Goal: Browse casually: Explore the website without a specific task or goal

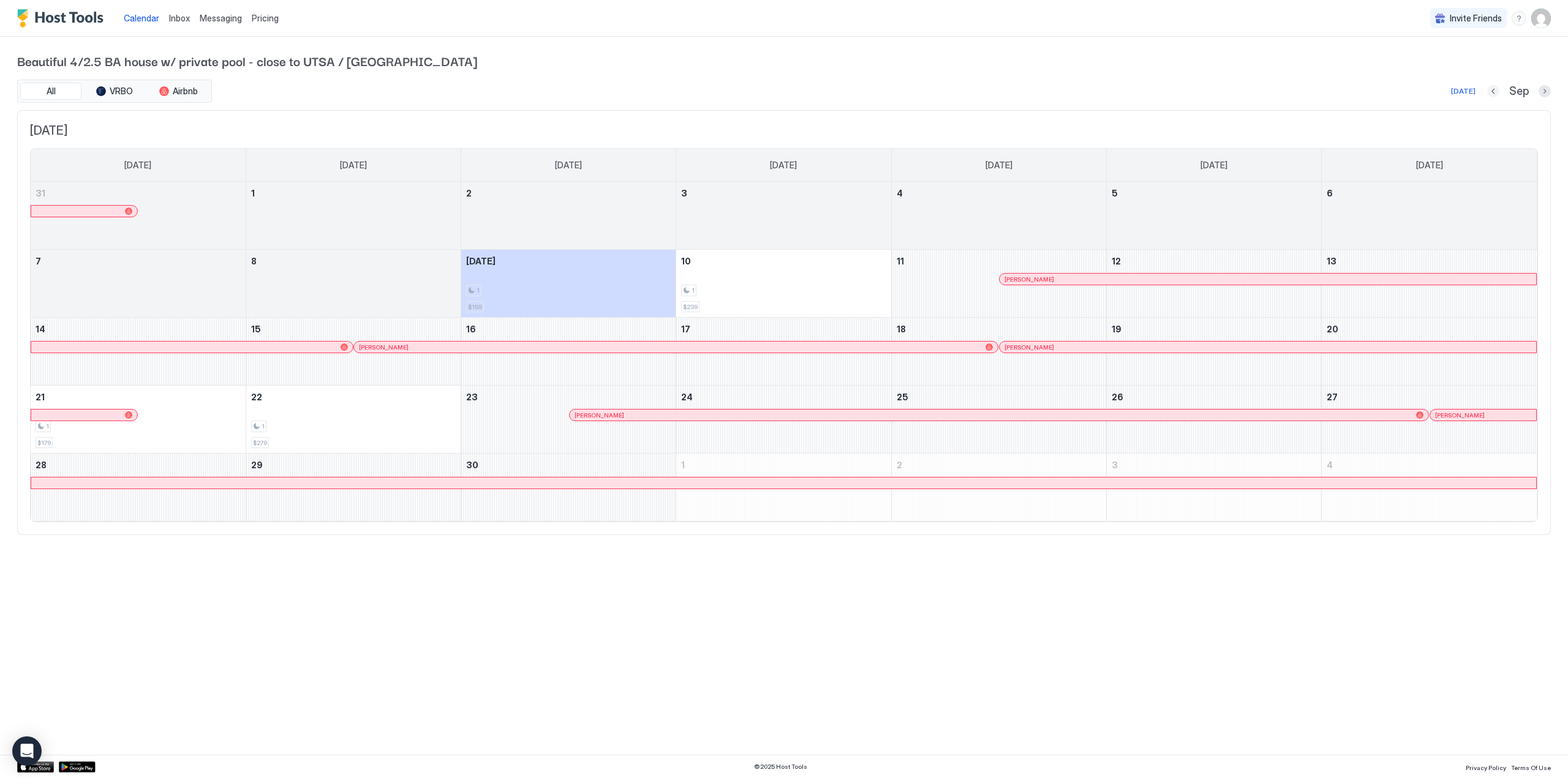
click at [1498, 89] on button "Previous month" at bounding box center [1492, 91] width 12 height 12
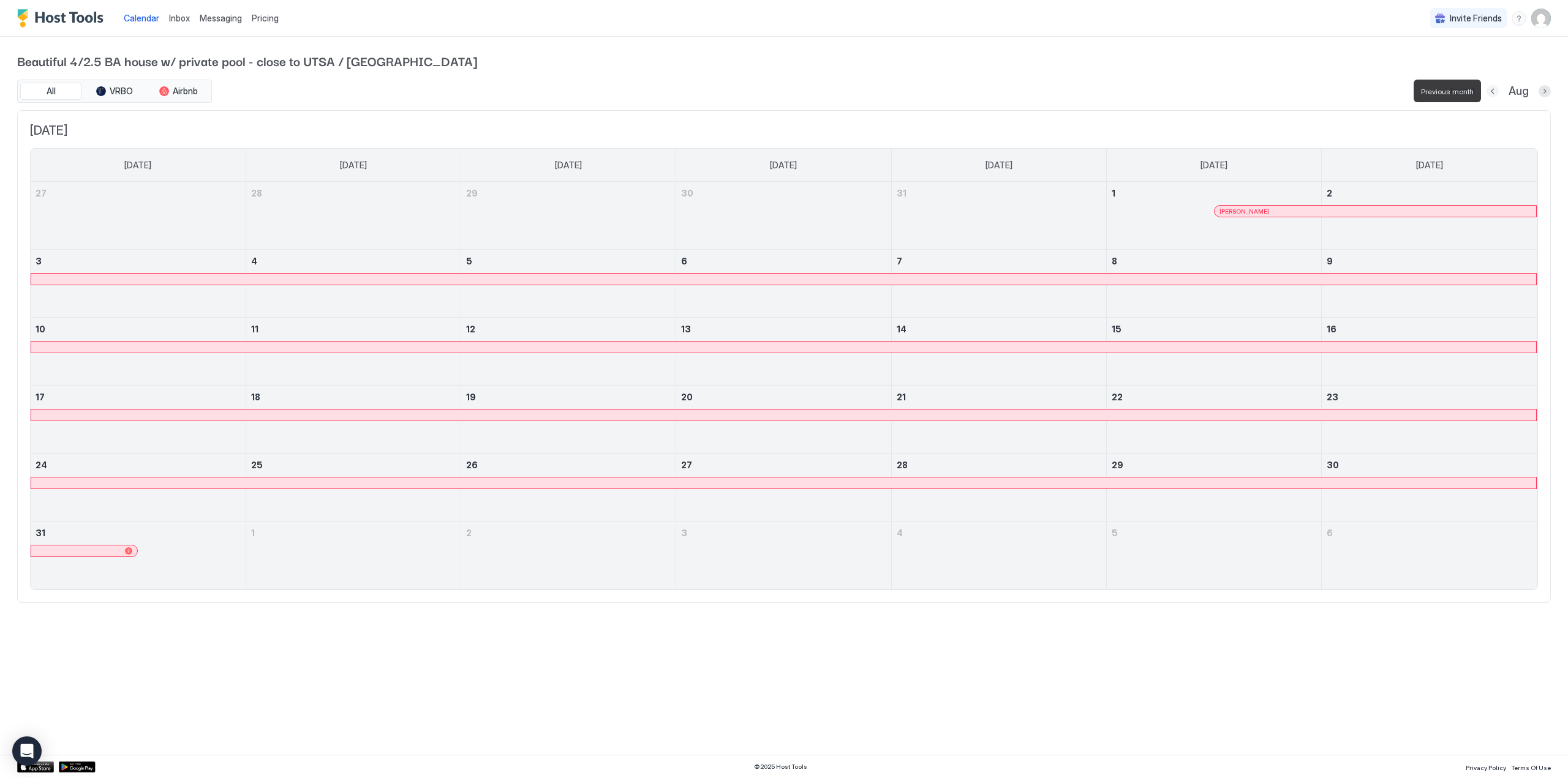
click at [1498, 89] on button "Previous month" at bounding box center [1492, 91] width 12 height 12
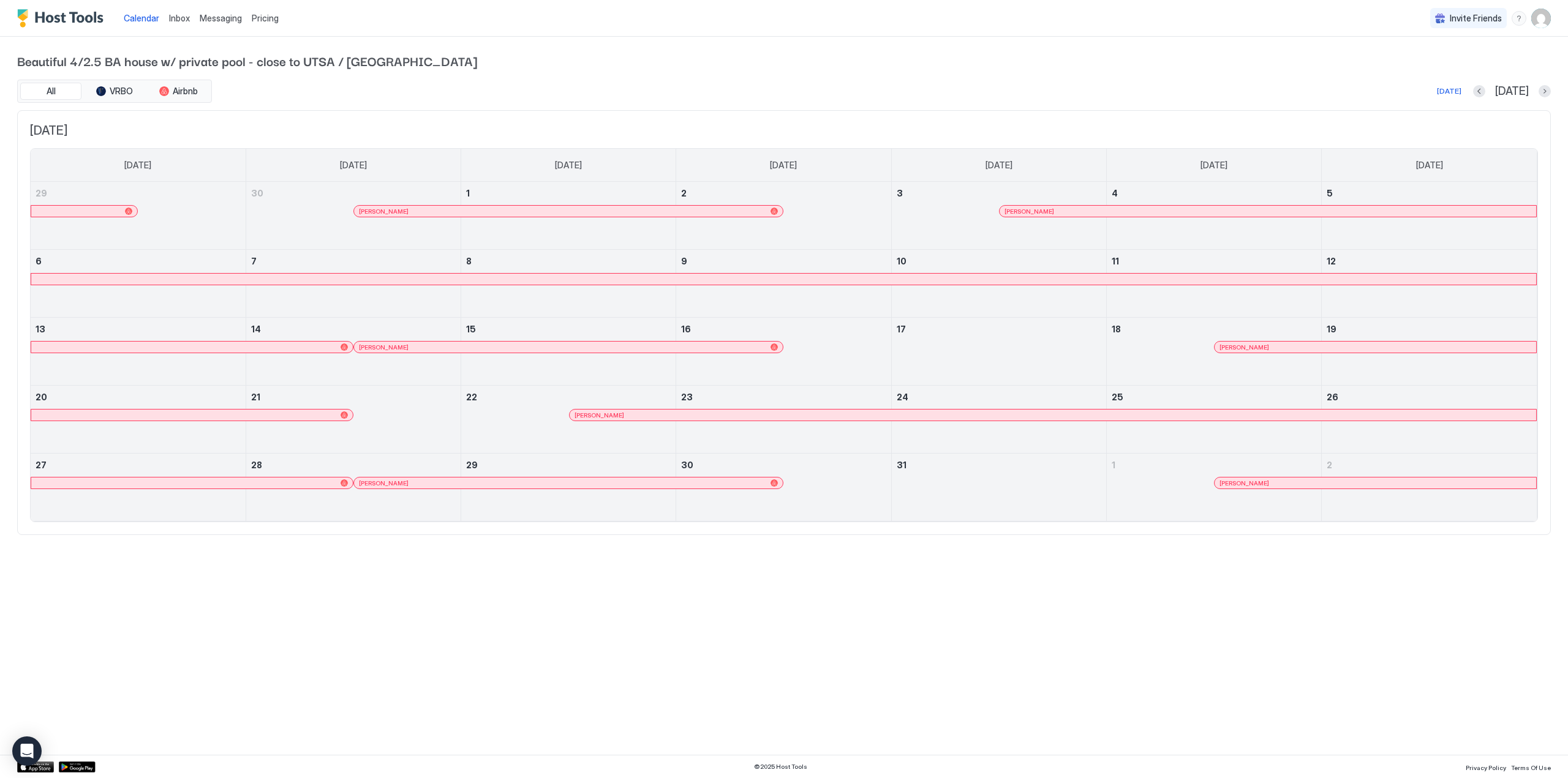
click at [461, 209] on div at bounding box center [460, 211] width 9 height 9
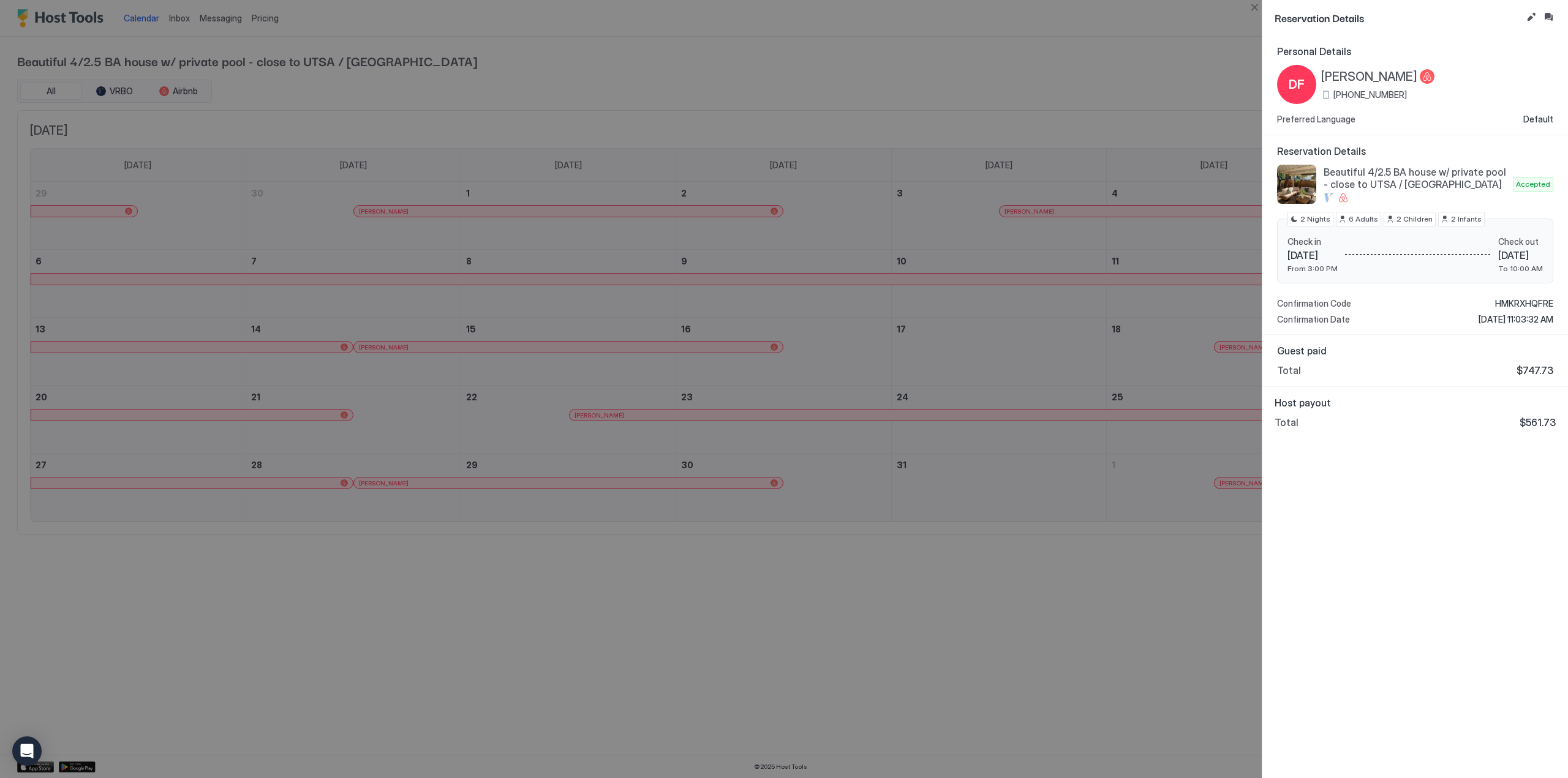
click at [1047, 212] on div at bounding box center [784, 389] width 1568 height 778
click at [1005, 81] on div at bounding box center [784, 389] width 1568 height 778
click at [1254, 7] on button "Close" at bounding box center [1254, 7] width 15 height 15
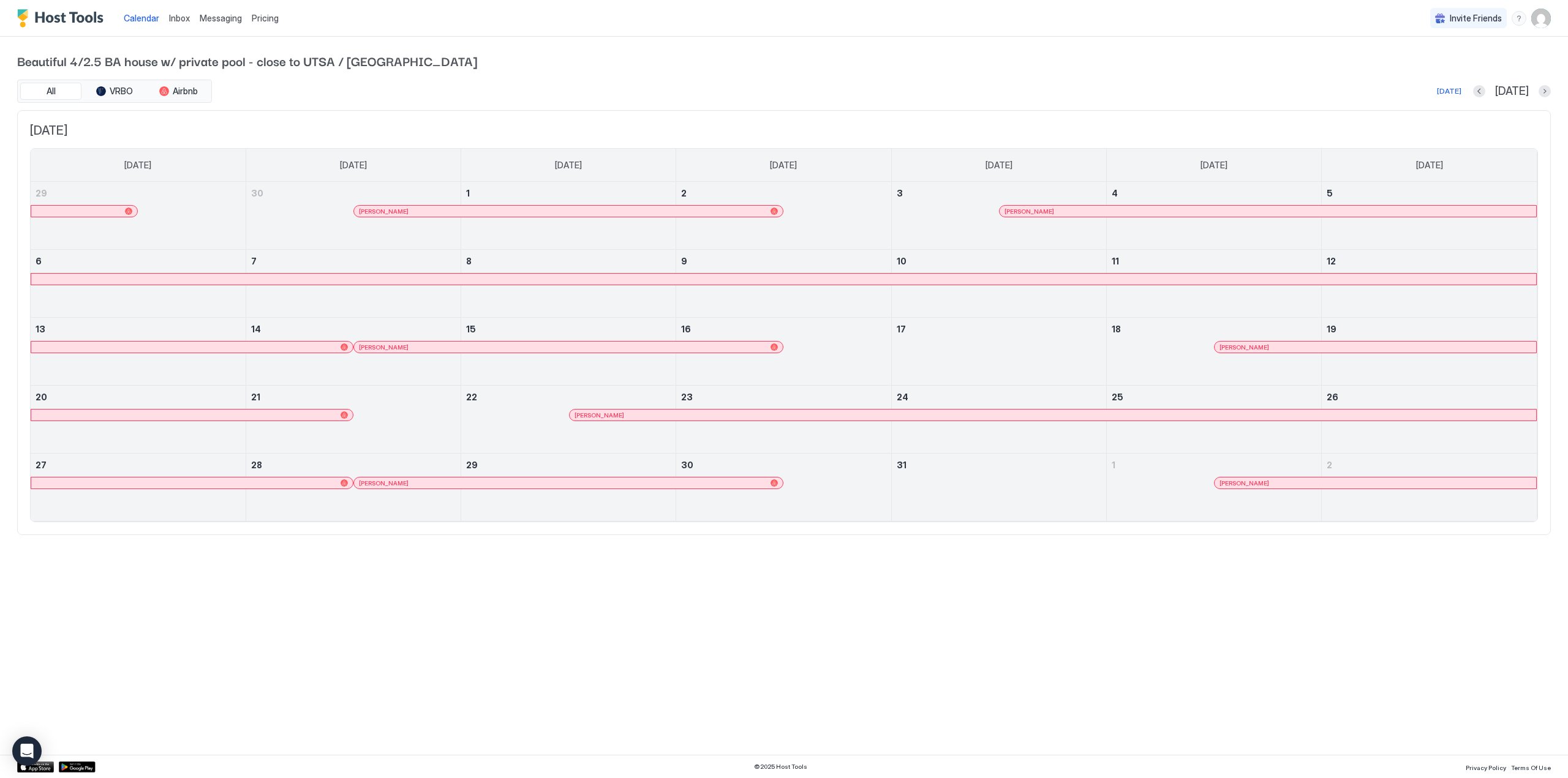
click at [1109, 209] on div at bounding box center [1109, 211] width 9 height 9
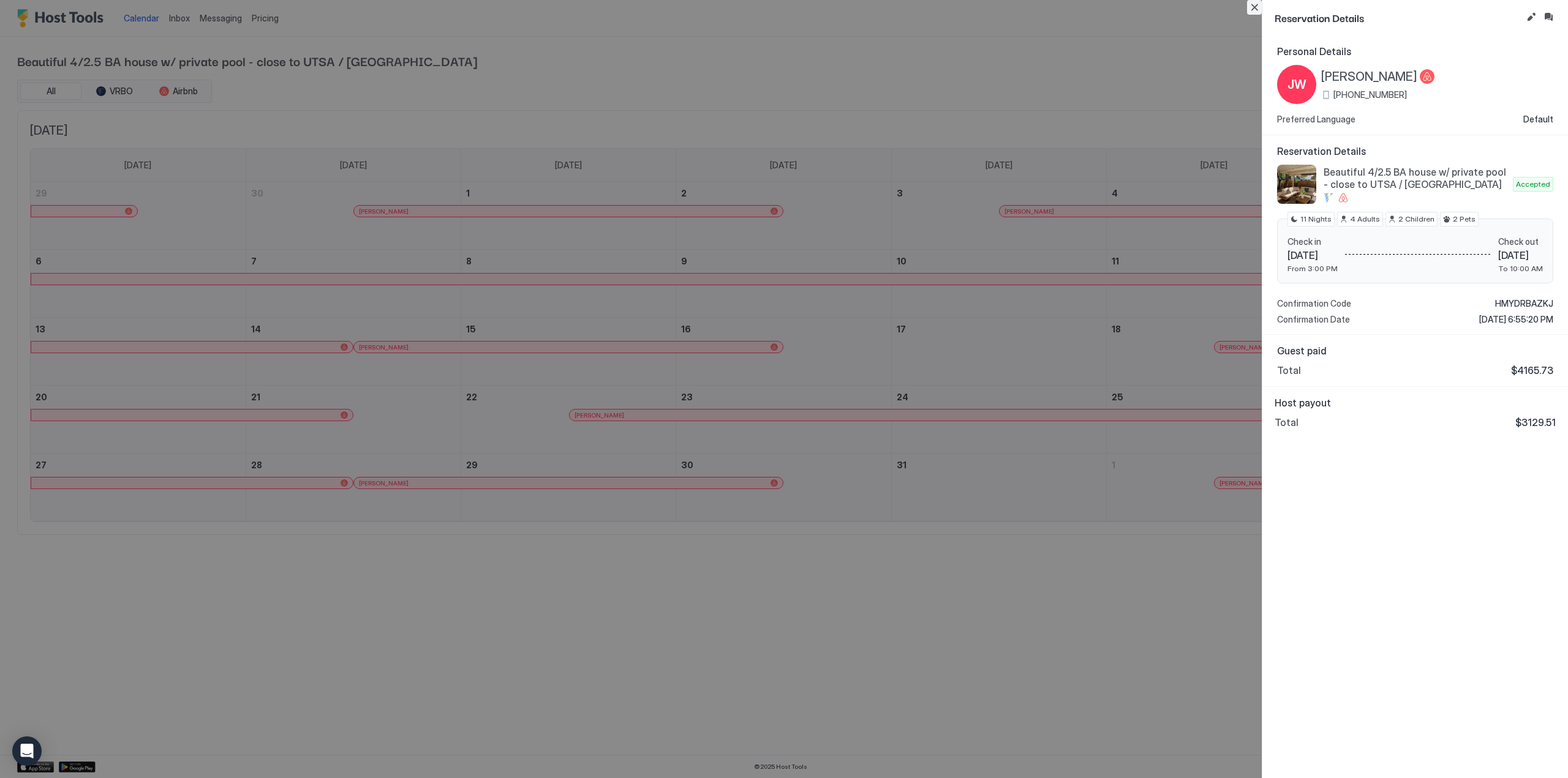
click at [1253, 11] on button "Close" at bounding box center [1254, 7] width 15 height 15
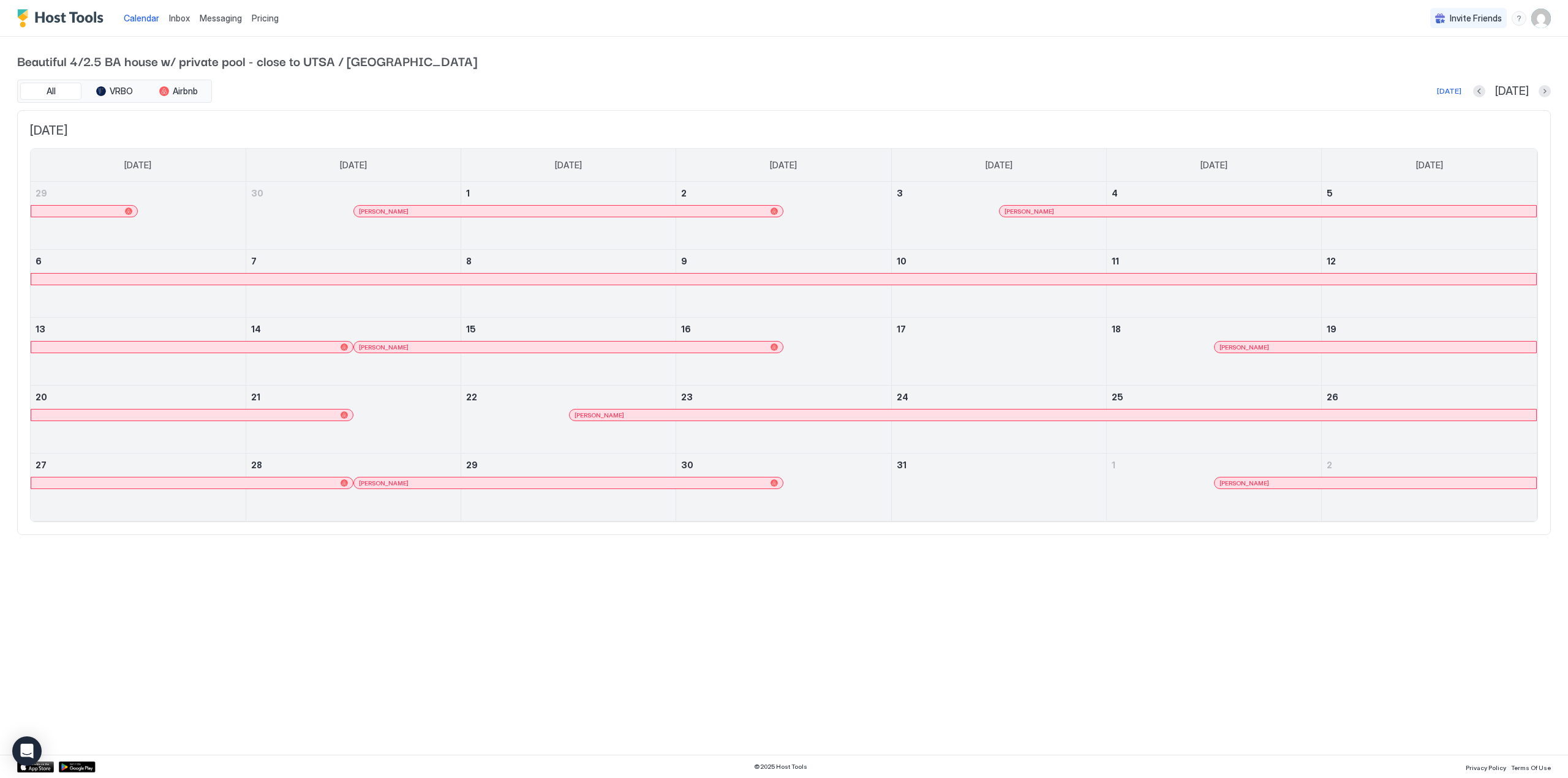
click at [1280, 345] on div at bounding box center [1280, 347] width 9 height 9
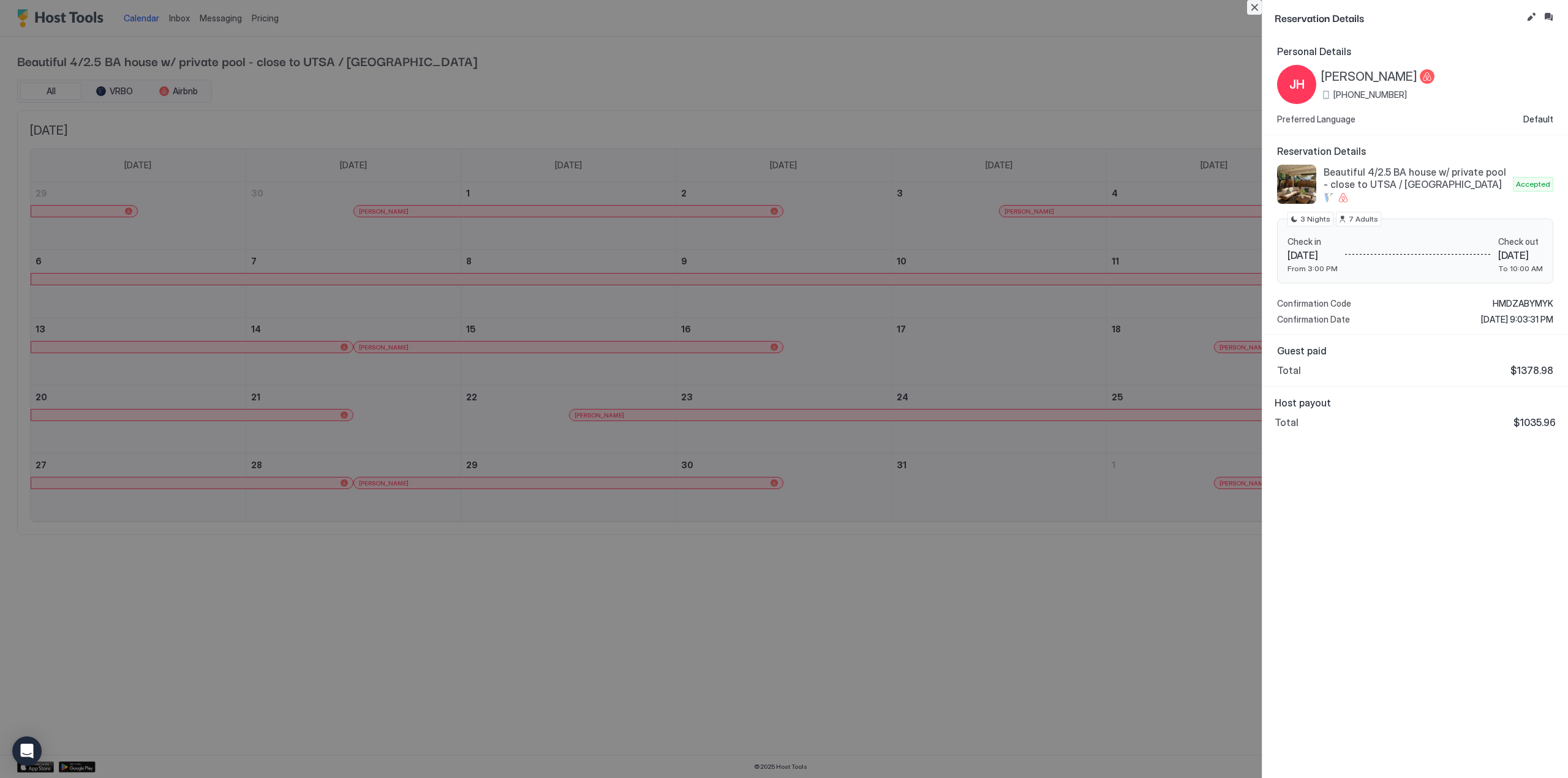
click at [1254, 10] on button "Close" at bounding box center [1254, 7] width 15 height 15
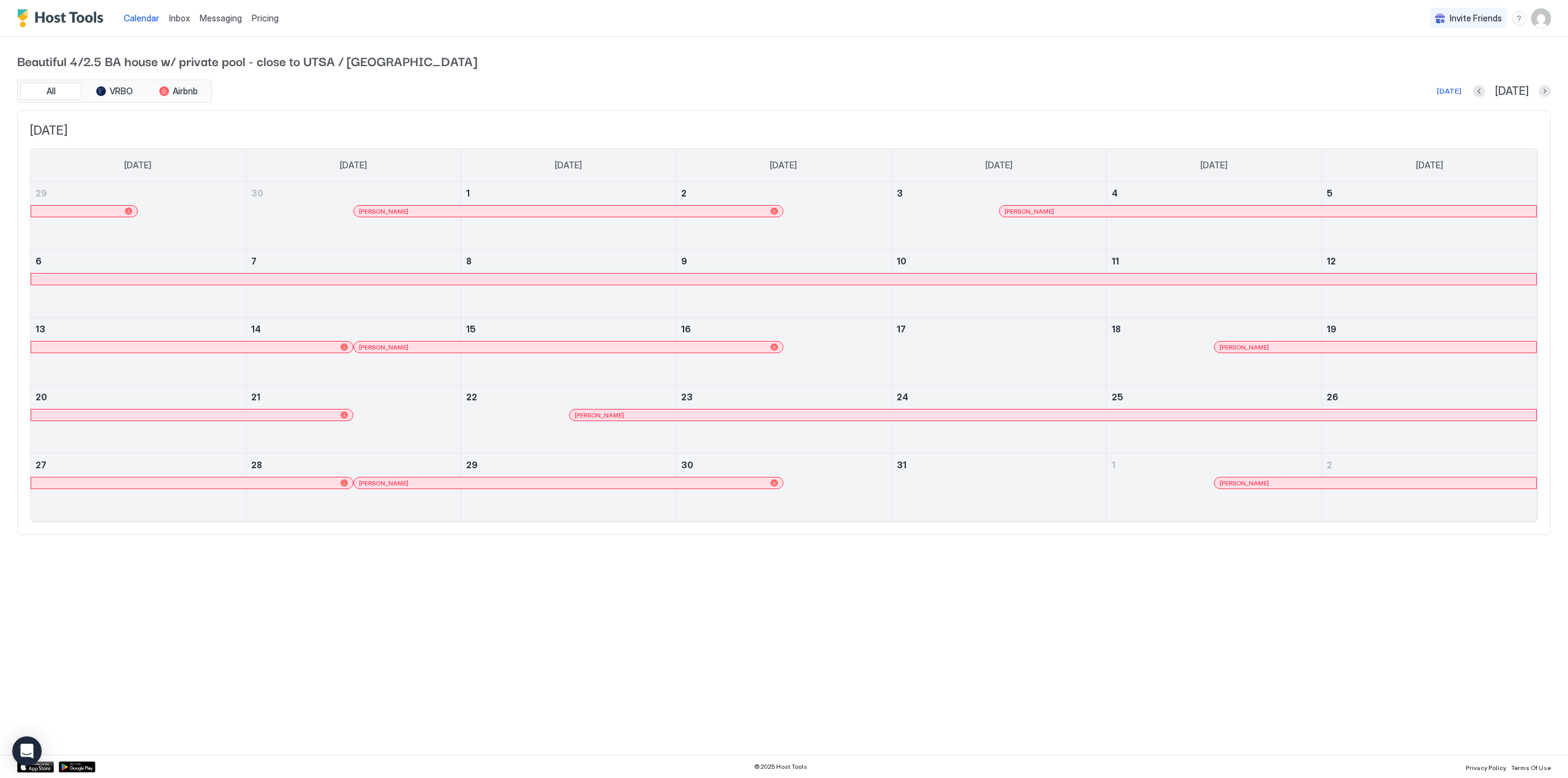
click at [1238, 411] on div "[PERSON_NAME]" at bounding box center [1052, 415] width 957 height 7
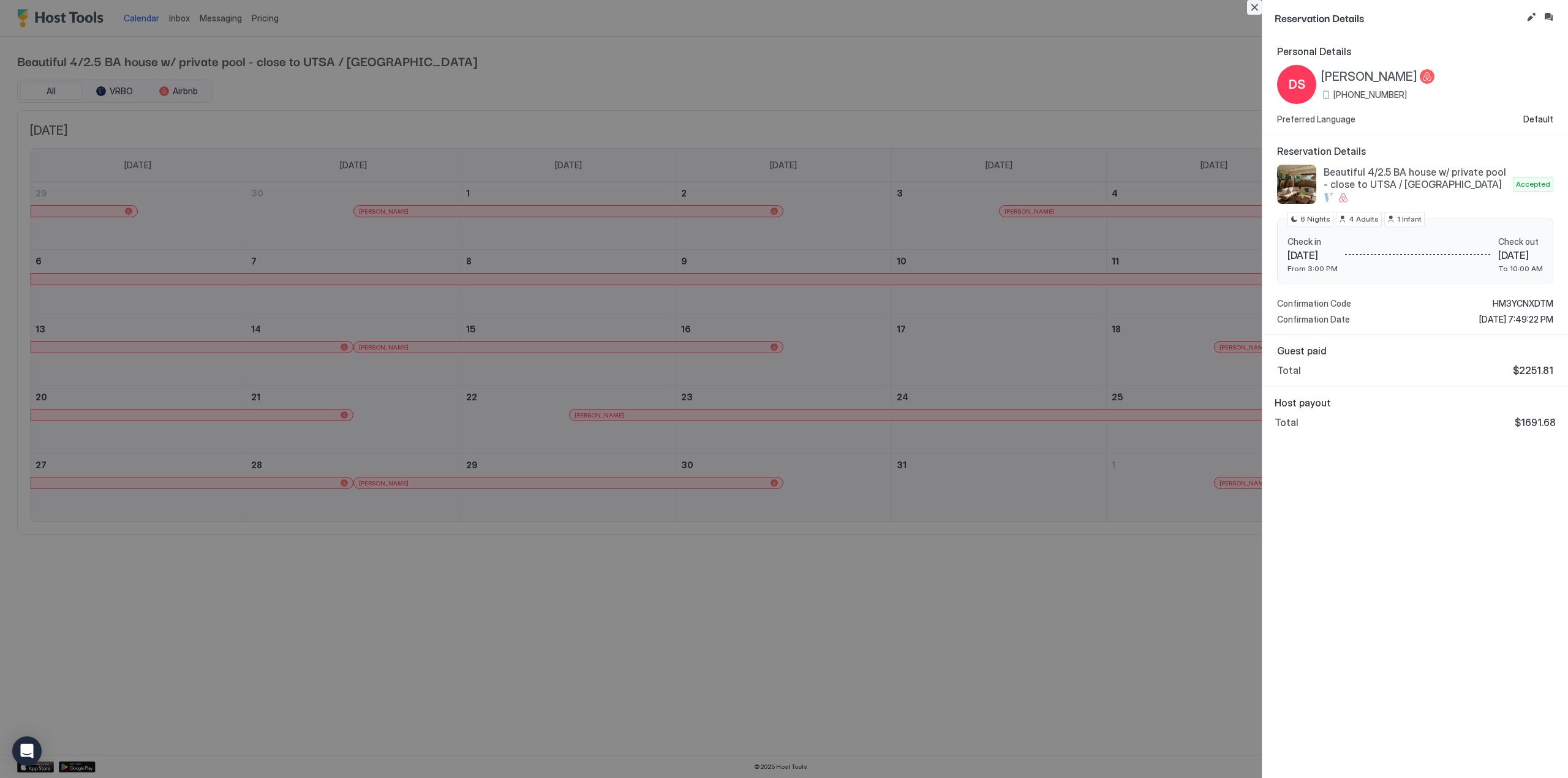
click at [1255, 7] on button "Close" at bounding box center [1254, 7] width 15 height 15
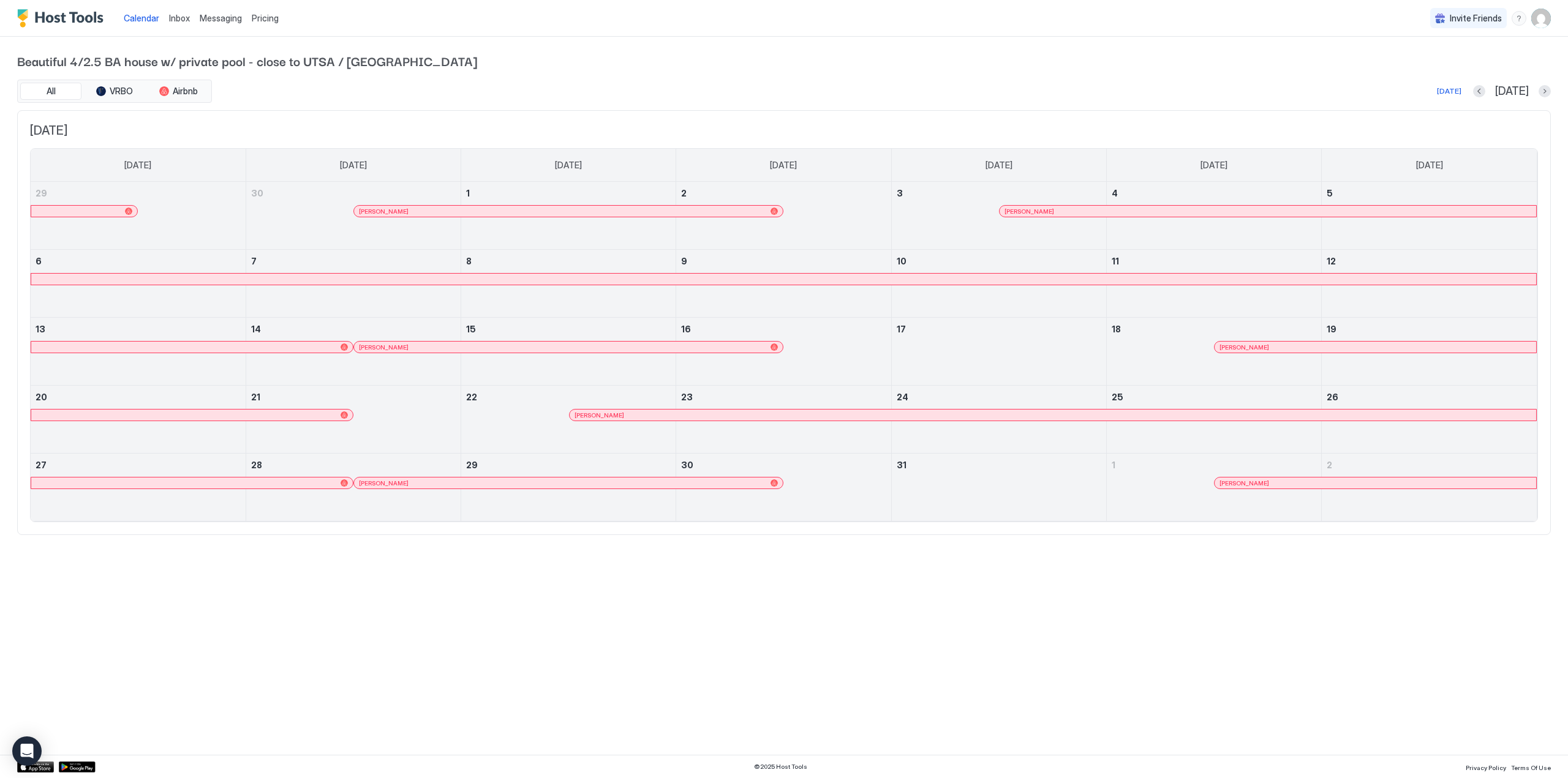
click at [1275, 487] on div "[PERSON_NAME]" at bounding box center [1375, 483] width 322 height 11
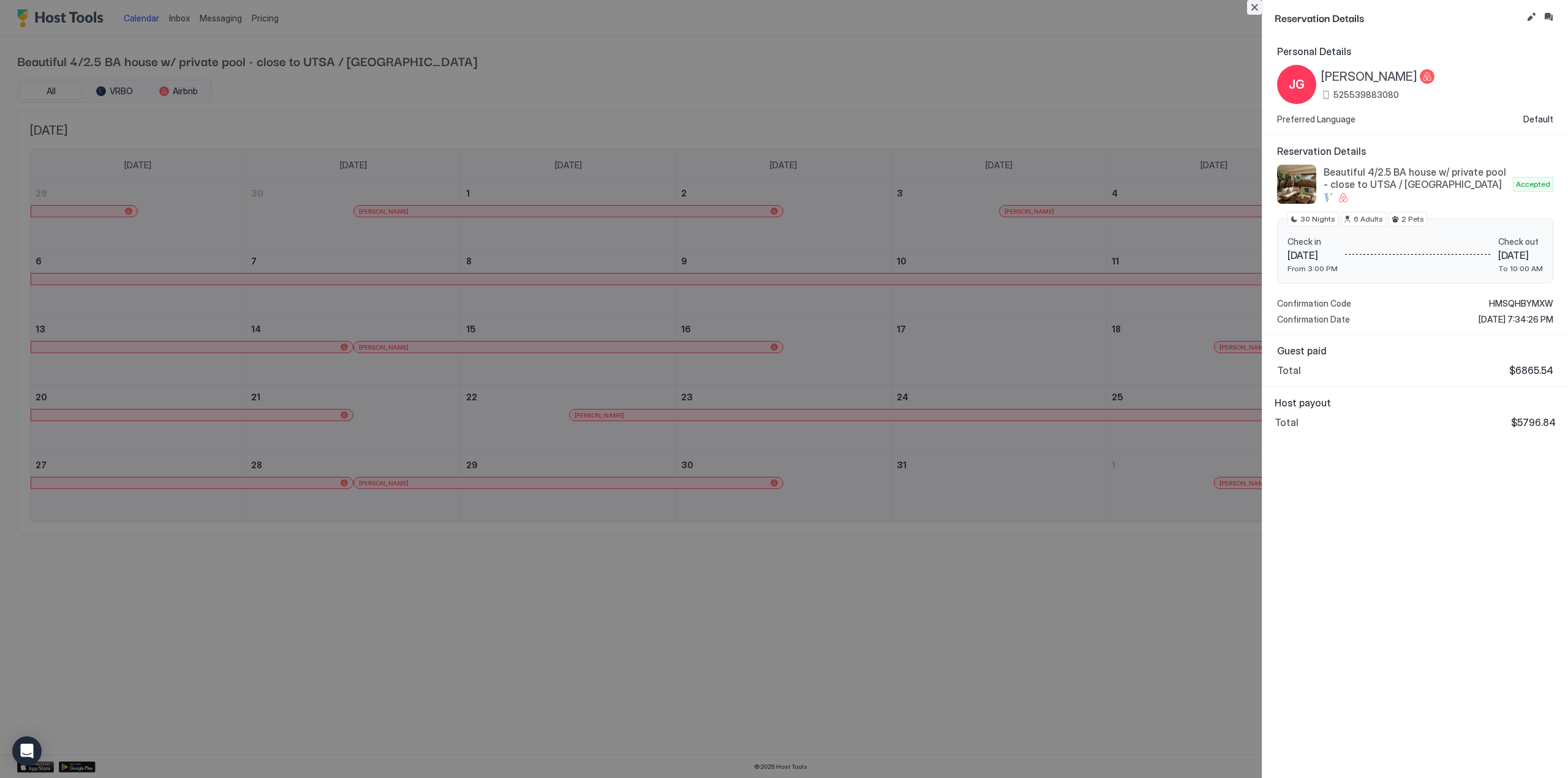
click at [1254, 5] on button "Close" at bounding box center [1254, 7] width 15 height 15
